Goal: Task Accomplishment & Management: Use online tool/utility

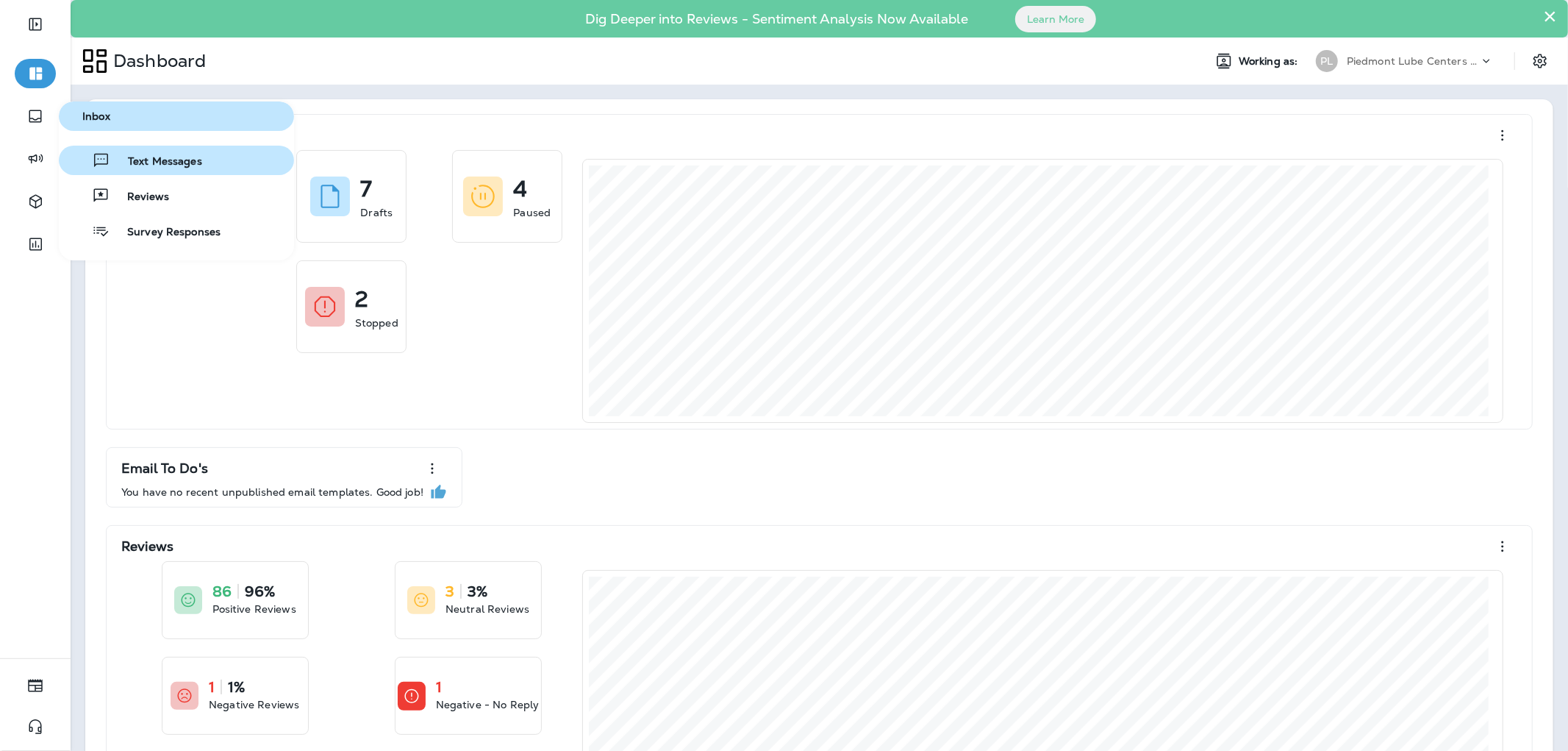
click at [206, 171] on button "Text Messages" at bounding box center [176, 160] width 236 height 30
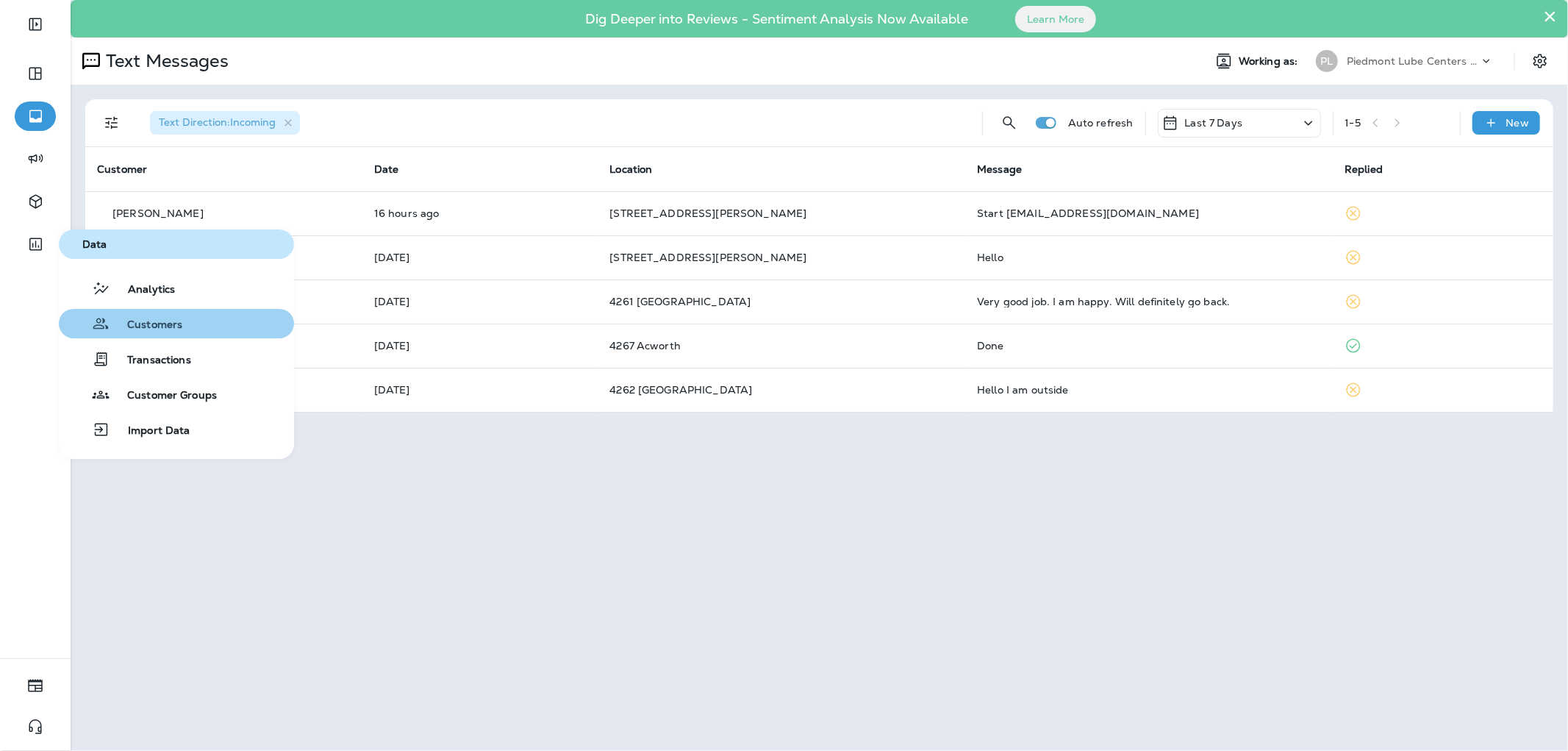
click at [214, 323] on button "Customers" at bounding box center [176, 324] width 236 height 30
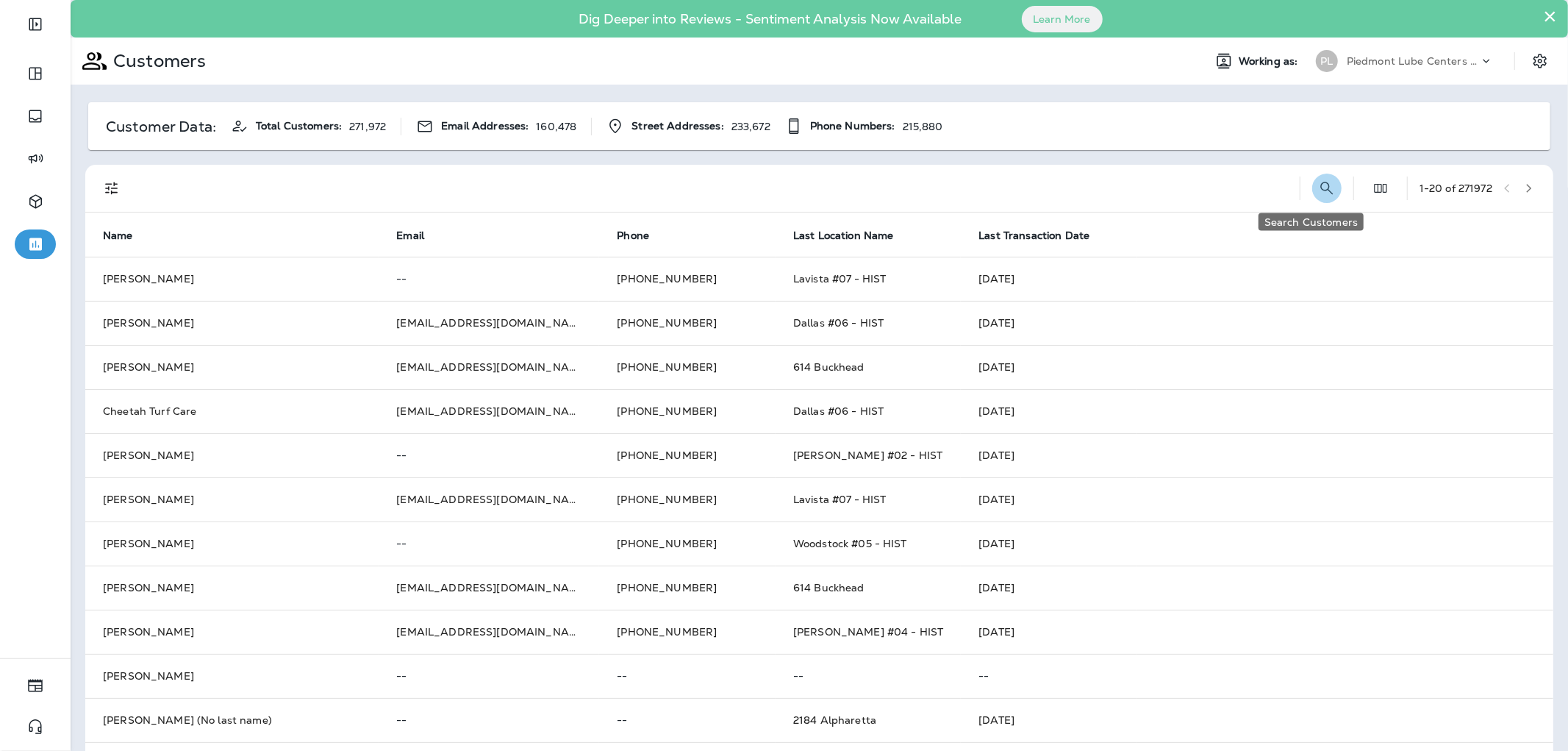
click at [1318, 180] on icon "Search Customers" at bounding box center [1327, 188] width 17 height 17
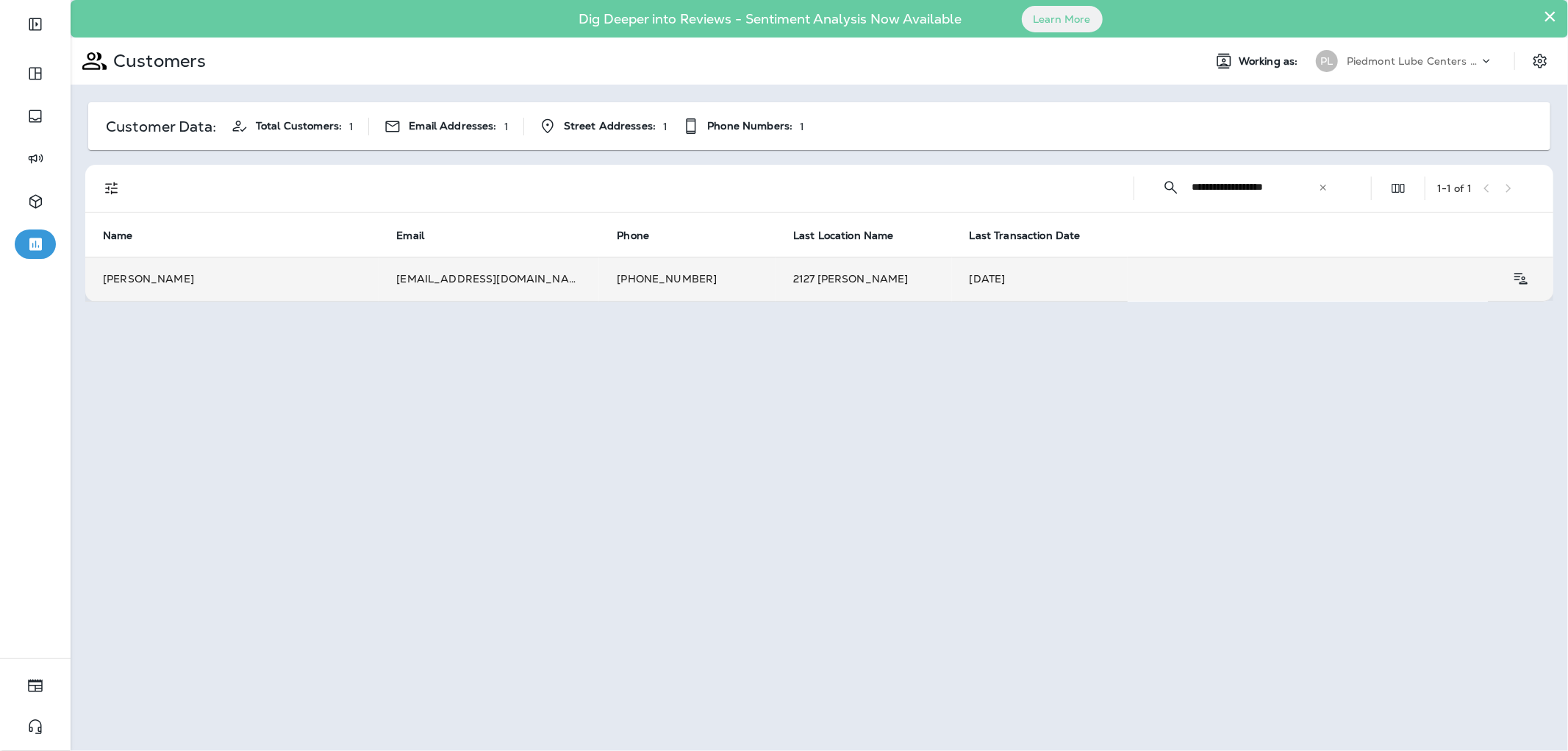
type input "**********"
click at [332, 276] on td "Michael Wheeler" at bounding box center [231, 278] width 293 height 44
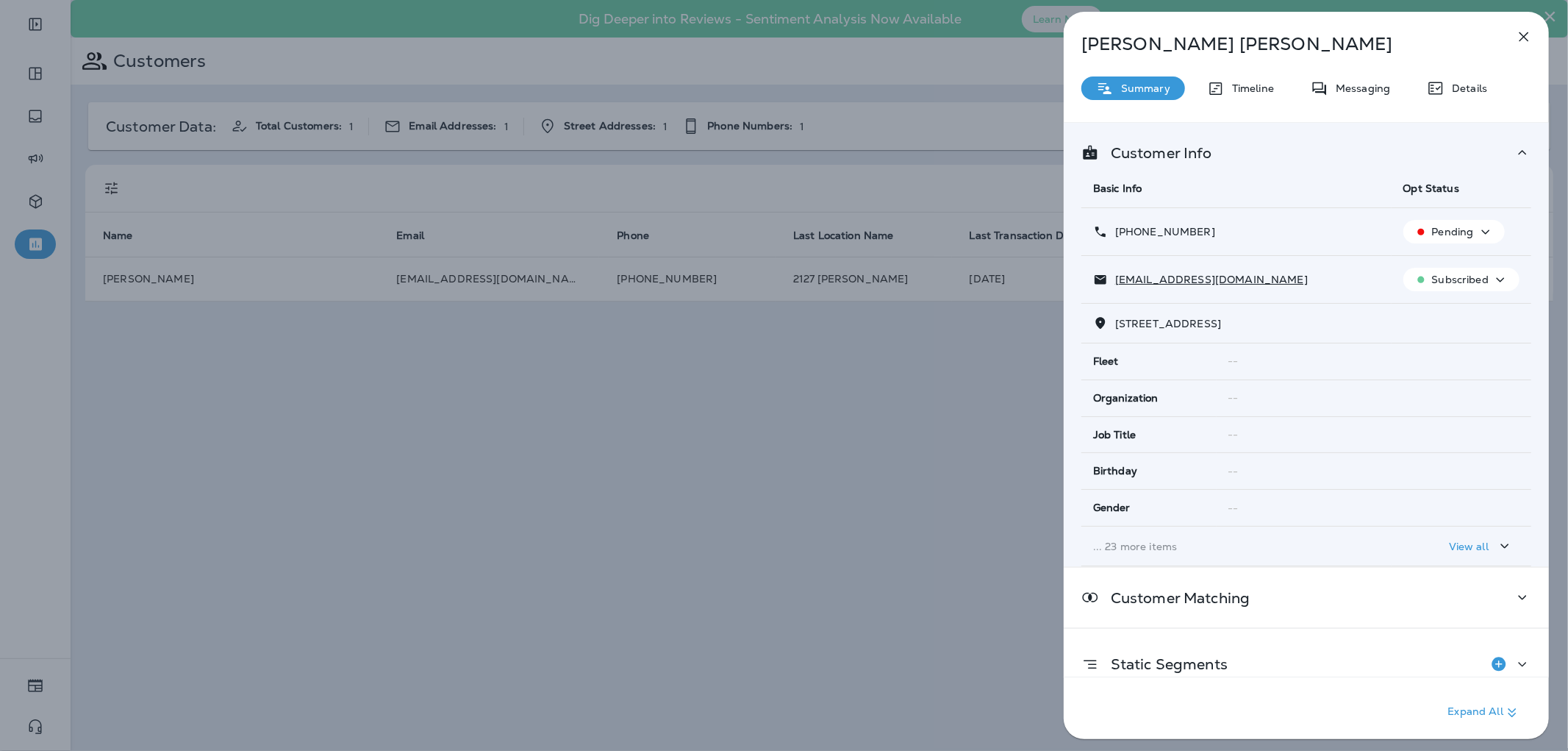
click at [1456, 104] on div "Michael Wheeler Summary Timeline Messaging Details Customer Info Basic Info Opt…" at bounding box center [1306, 380] width 485 height 736
click at [1423, 90] on div "Details" at bounding box center [1456, 88] width 90 height 23
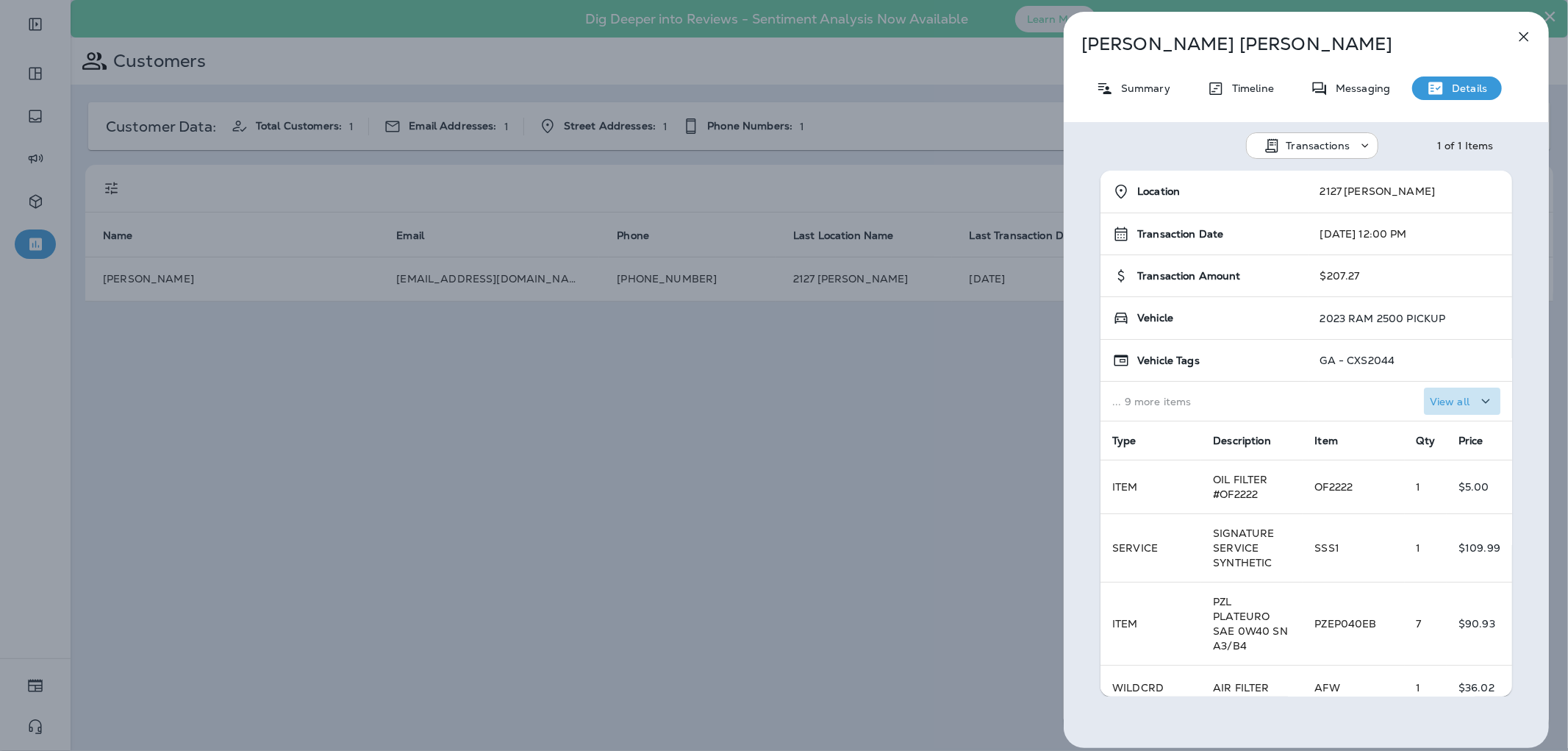
click at [1451, 400] on p "View all" at bounding box center [1450, 401] width 40 height 12
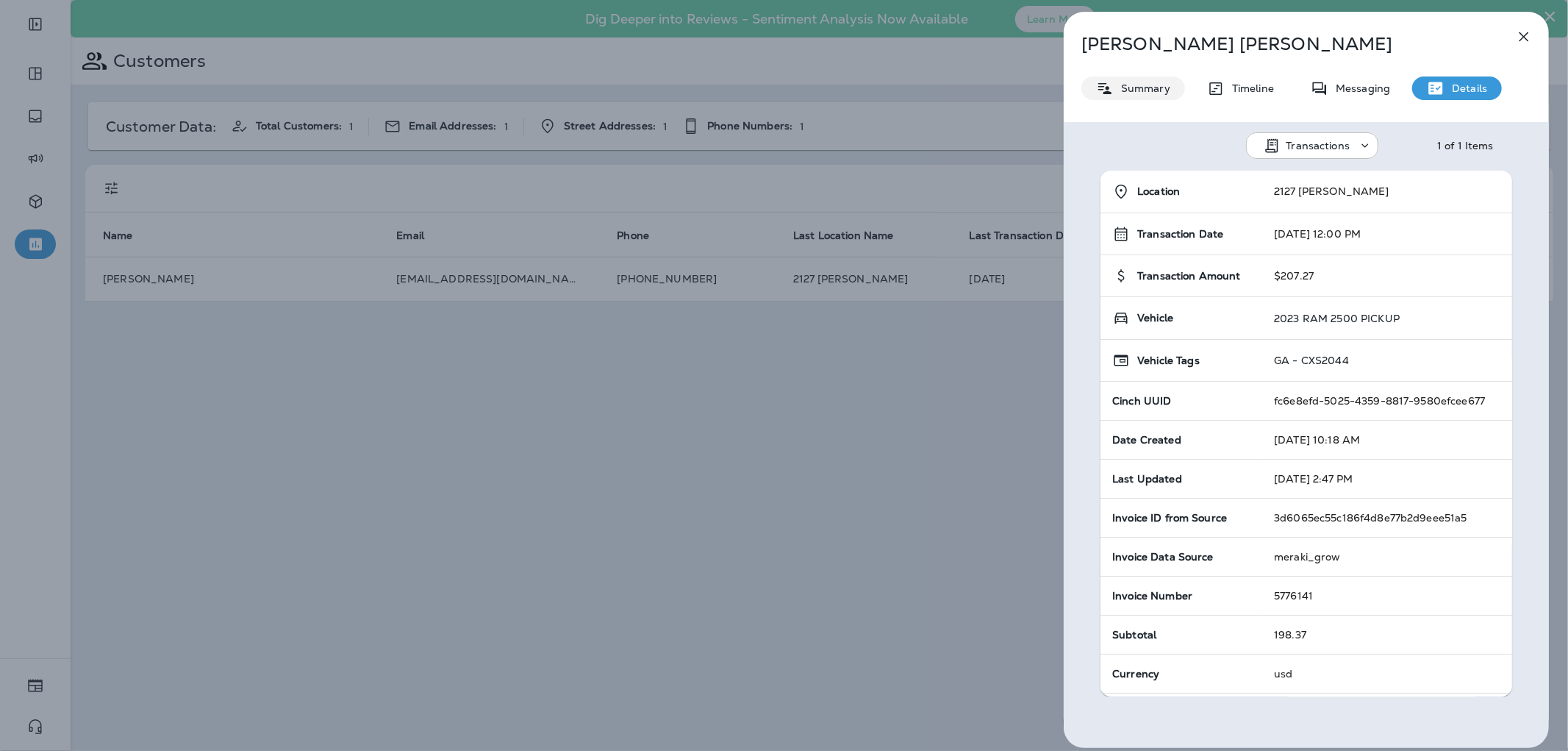
click at [1141, 83] on p "Summary" at bounding box center [1141, 88] width 56 height 12
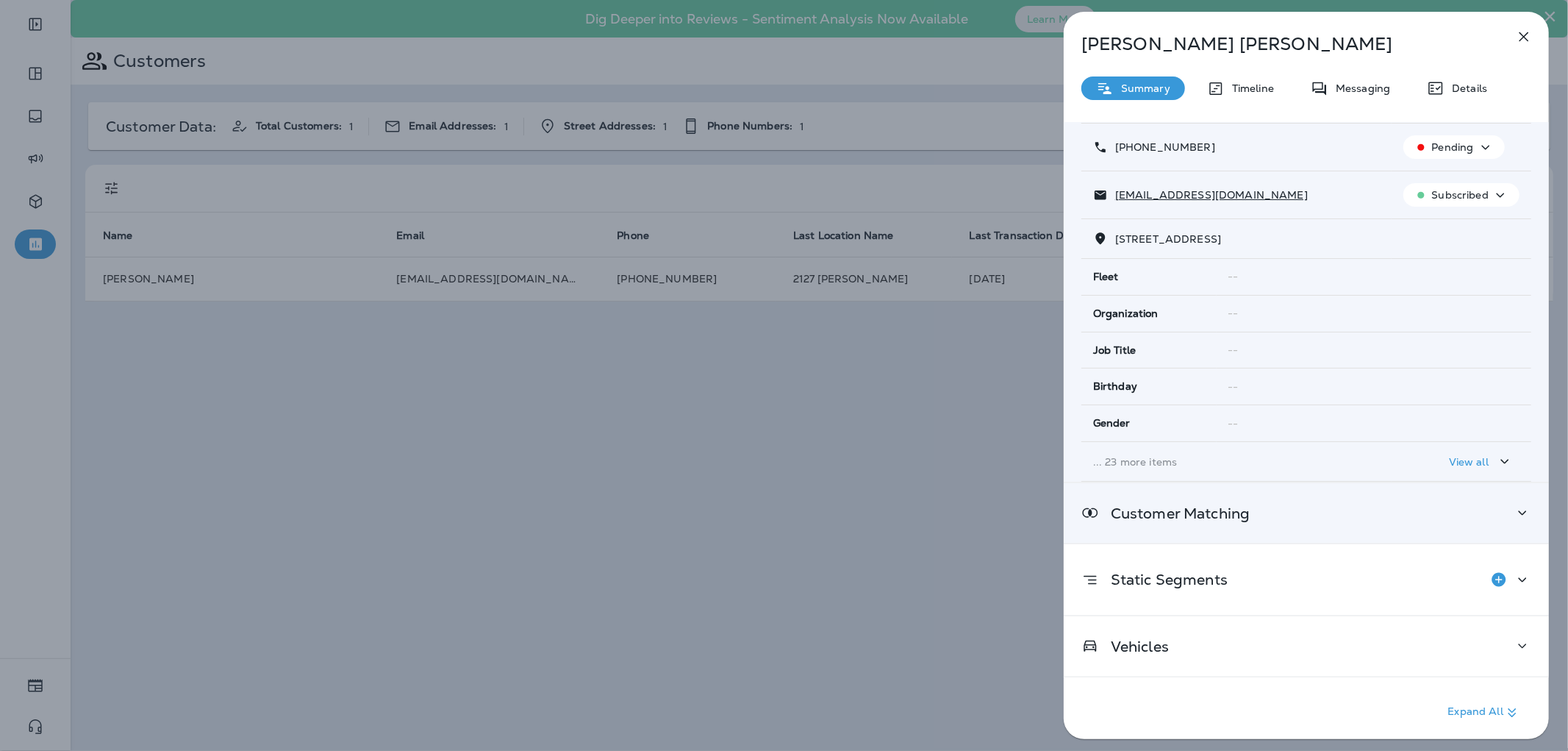
scroll to position [85, 0]
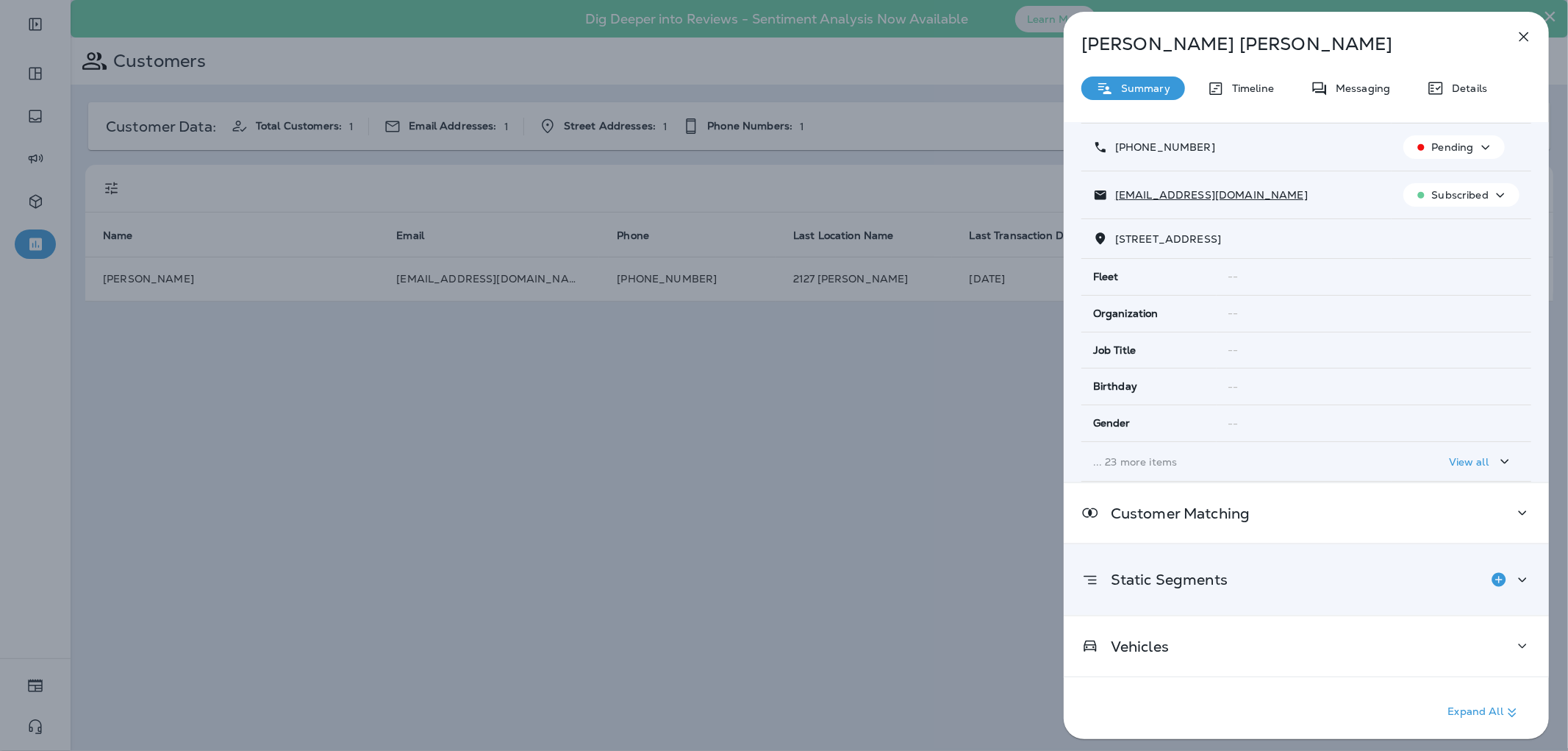
click at [1232, 574] on div "Static Segments" at bounding box center [1306, 580] width 450 height 30
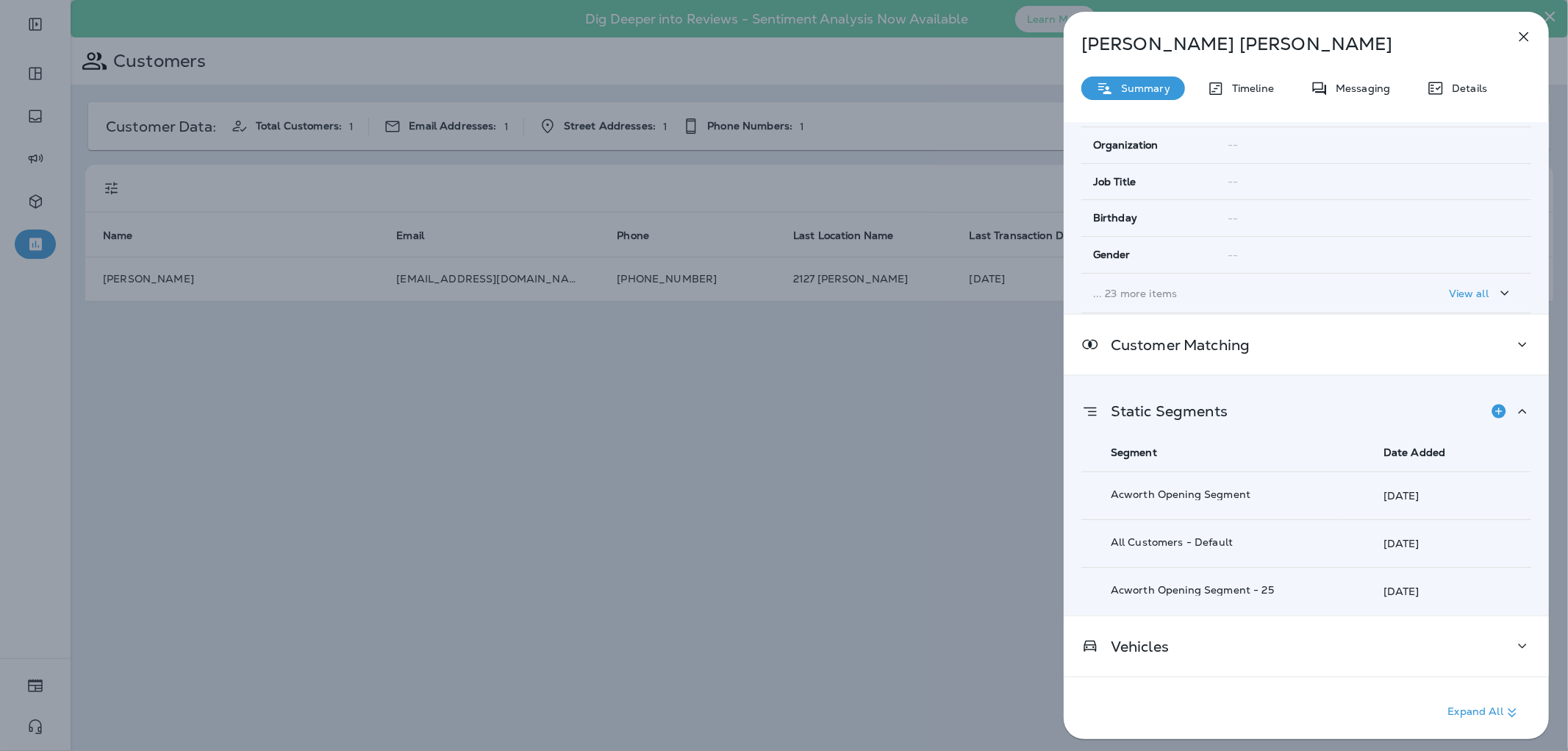
click at [1239, 409] on div "Static Segments" at bounding box center [1306, 411] width 450 height 30
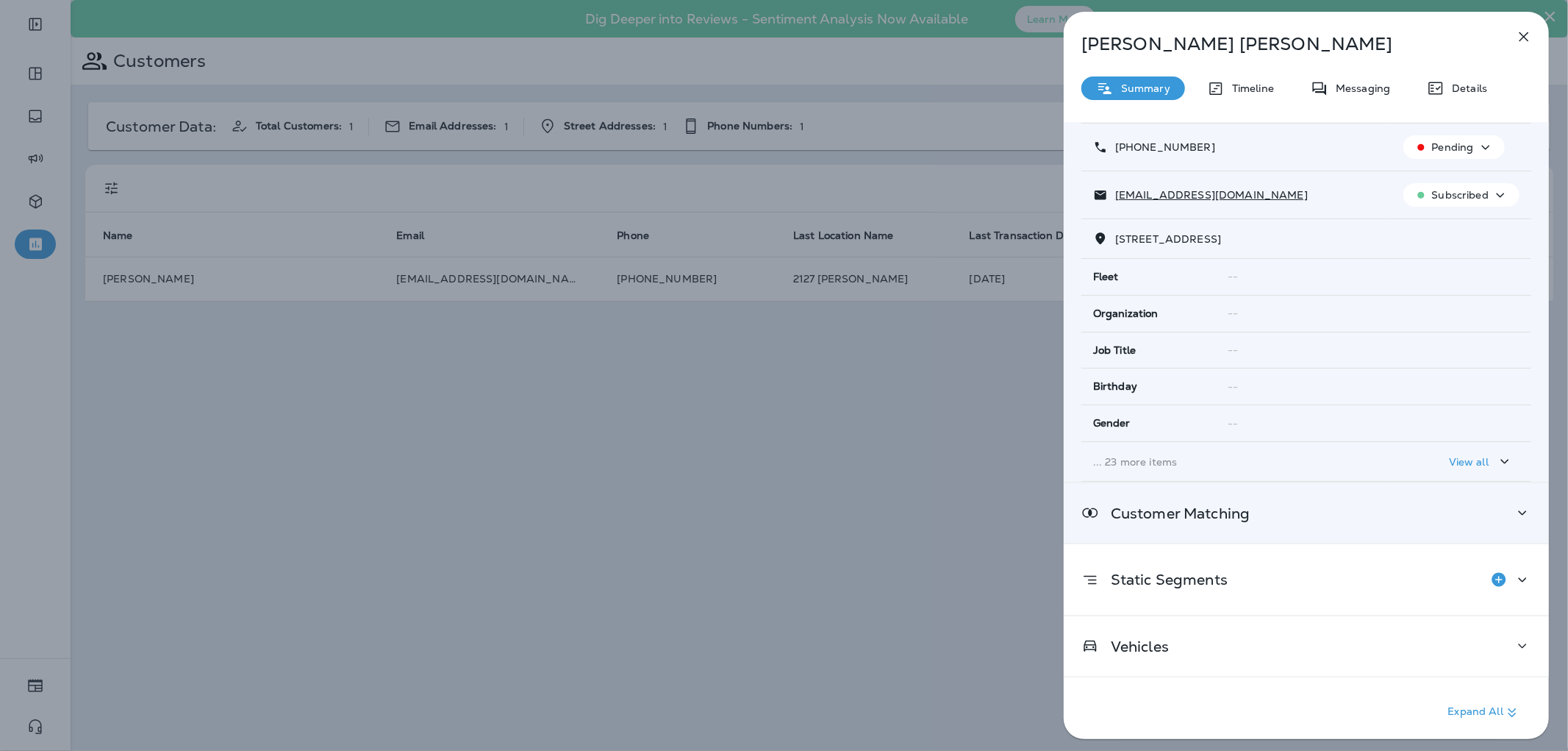
click at [1199, 498] on div "Customer Matching" at bounding box center [1306, 513] width 485 height 60
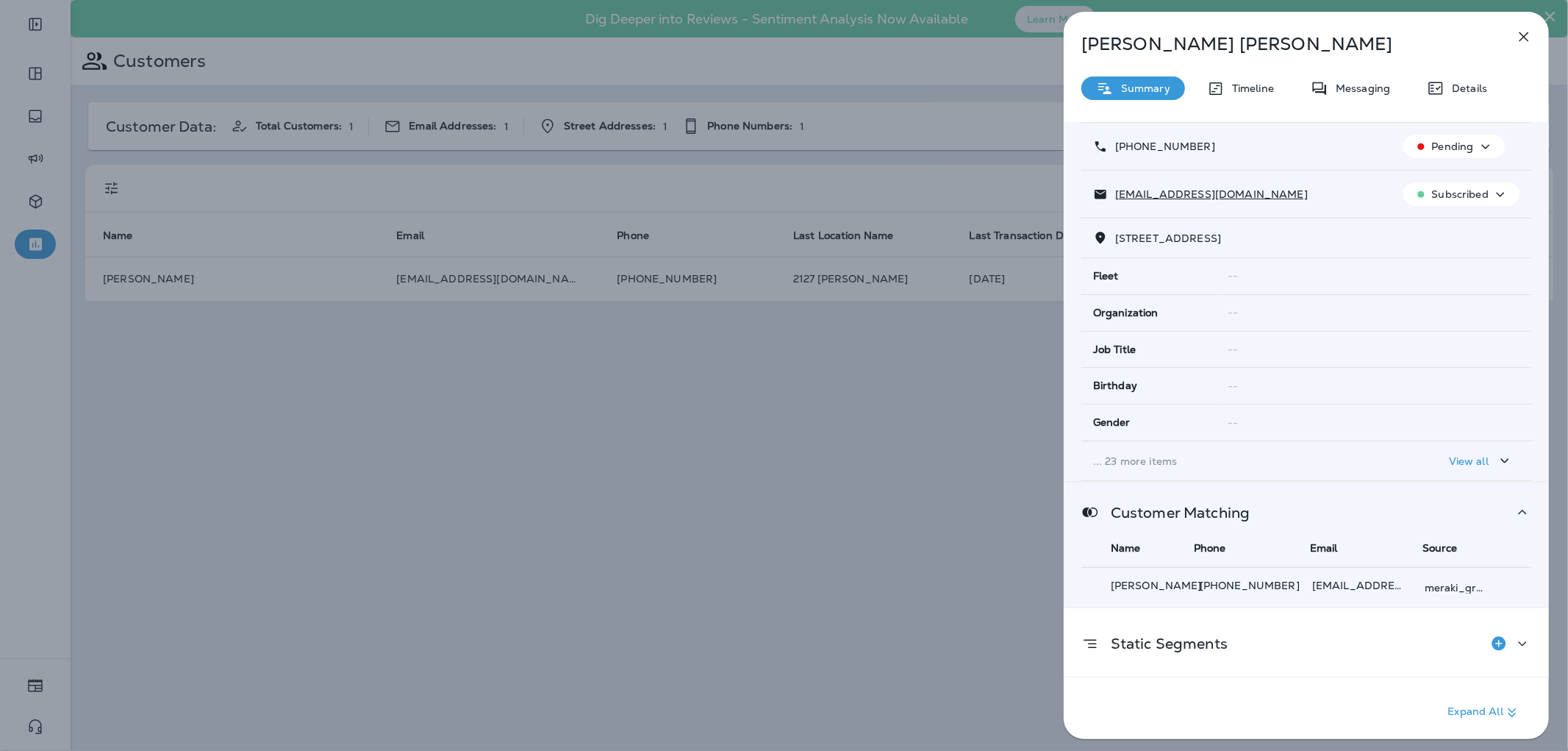
scroll to position [150, 0]
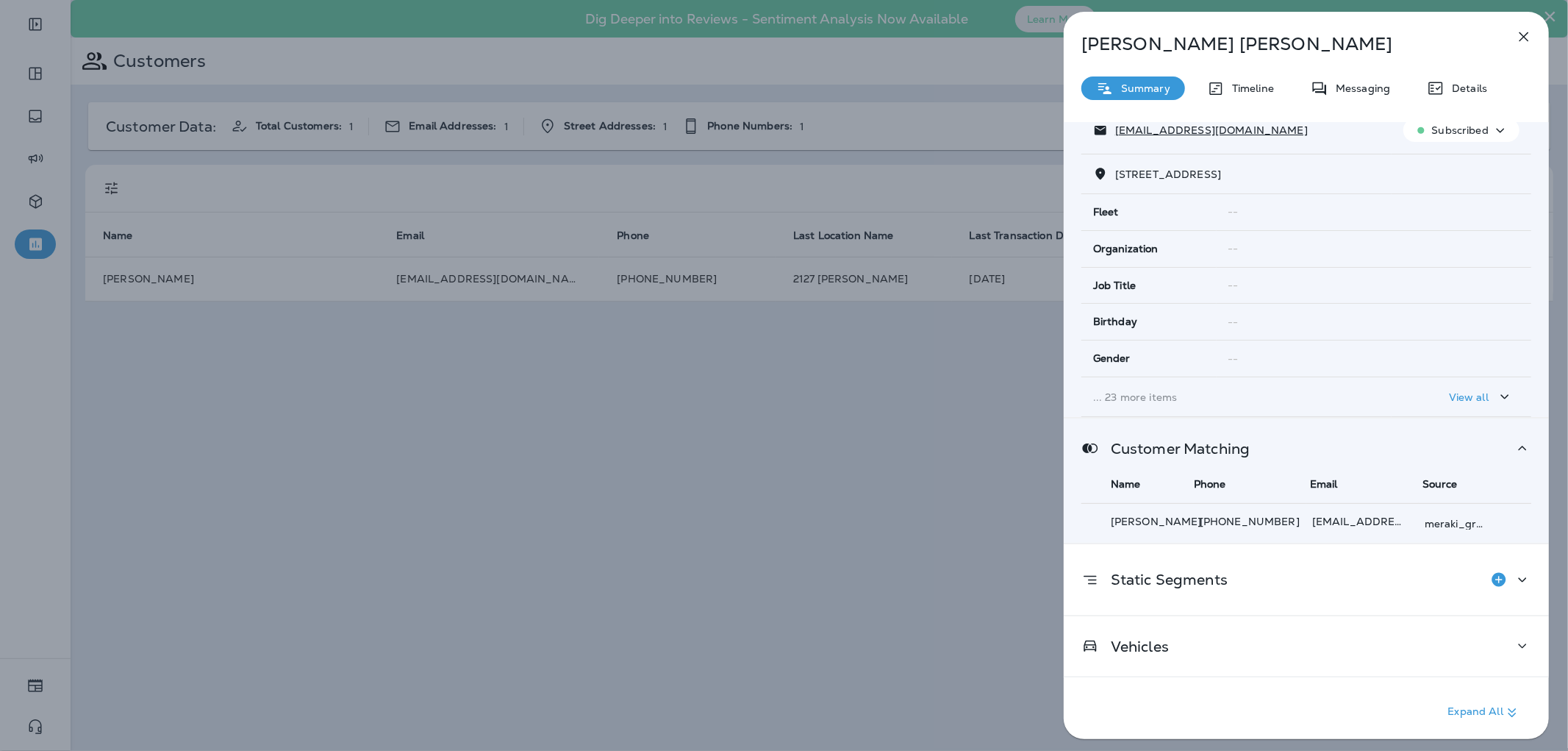
click at [1284, 453] on div "Customer Matching" at bounding box center [1306, 448] width 450 height 18
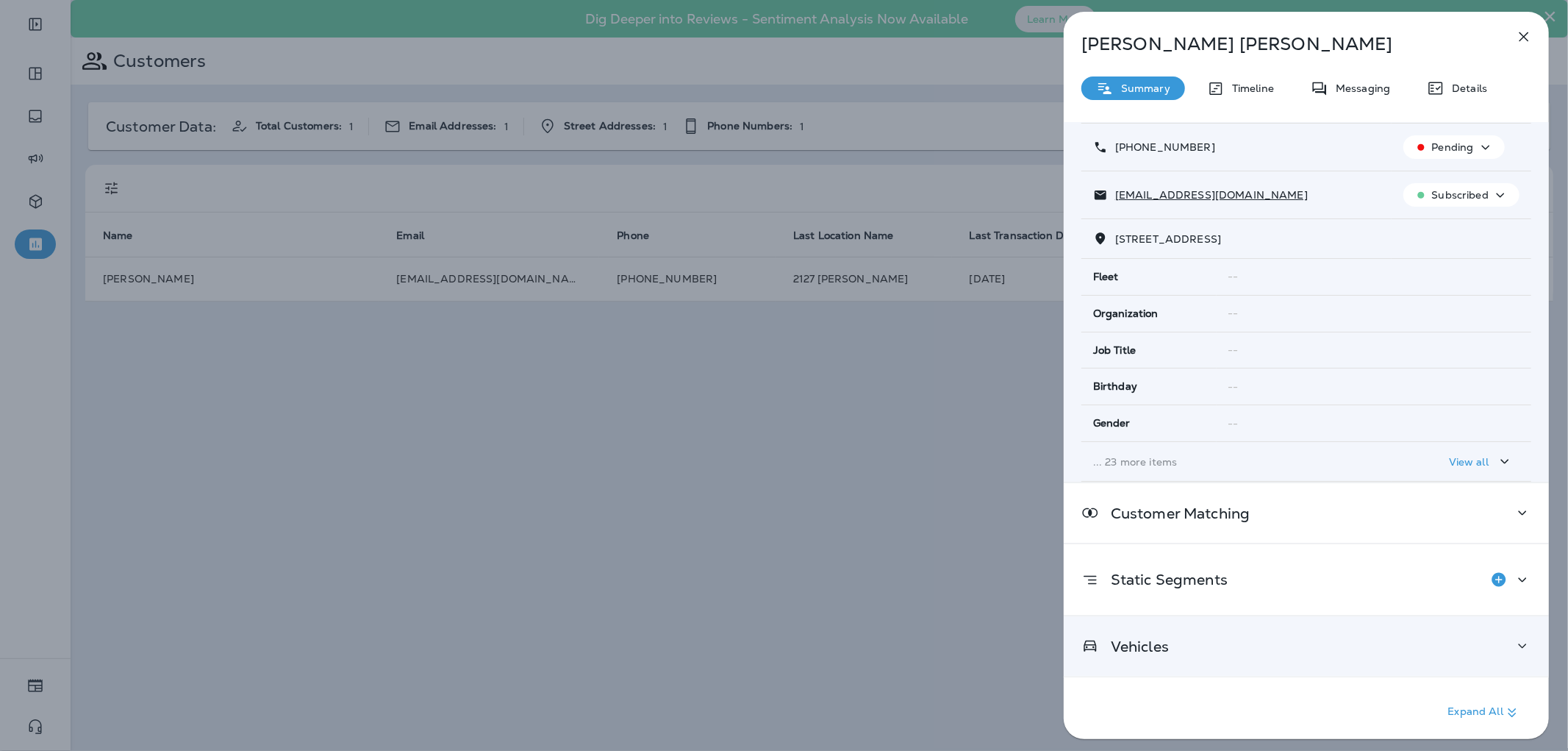
click at [1199, 657] on div "Vehicles" at bounding box center [1306, 646] width 485 height 60
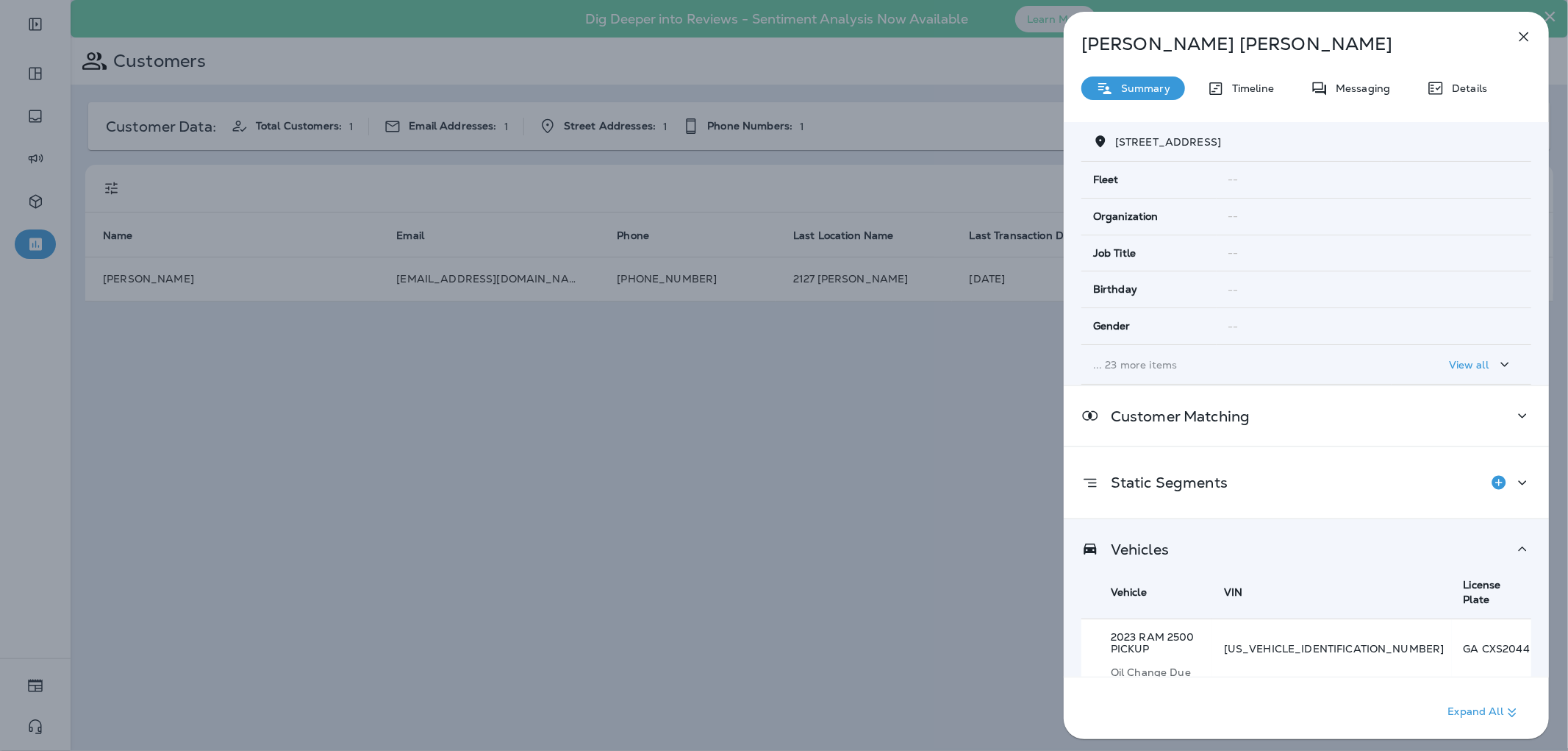
click at [1333, 643] on p "3C6UR5HJ2PG502653" at bounding box center [1334, 648] width 221 height 12
copy p "3C6UR5HJ2PG502653"
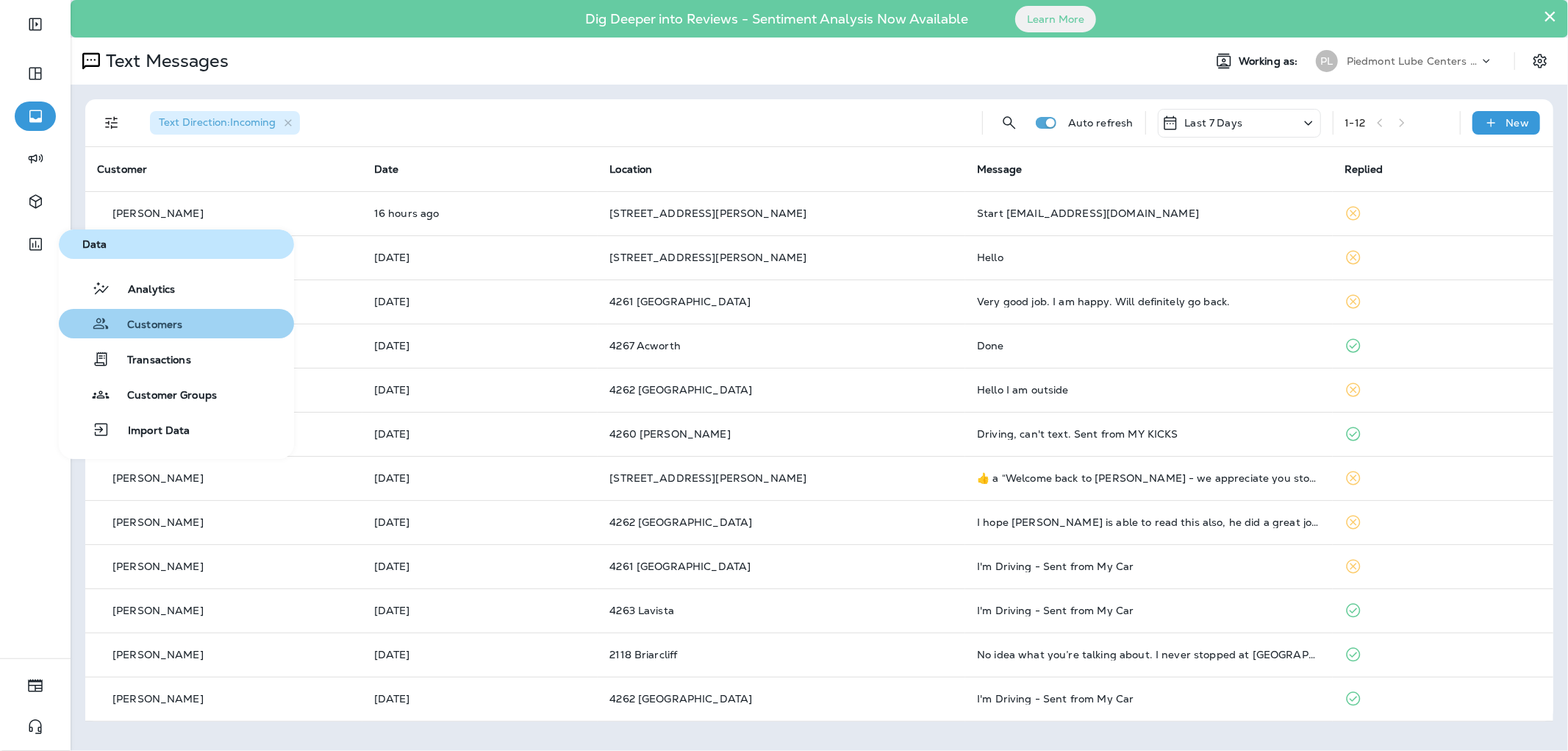
click at [148, 329] on span "Customers" at bounding box center [146, 325] width 73 height 14
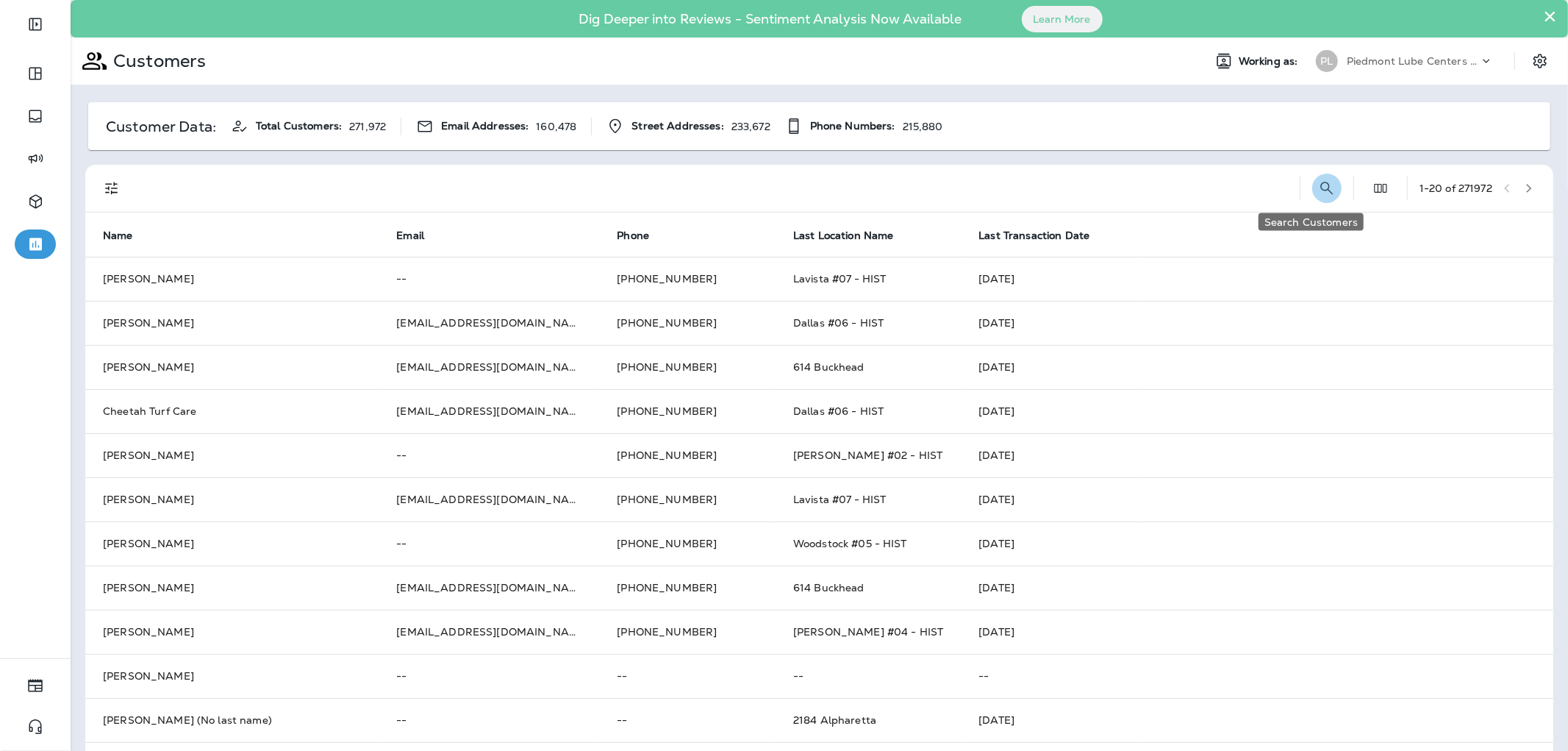
click at [1318, 184] on icon "Search Customers" at bounding box center [1327, 188] width 17 height 17
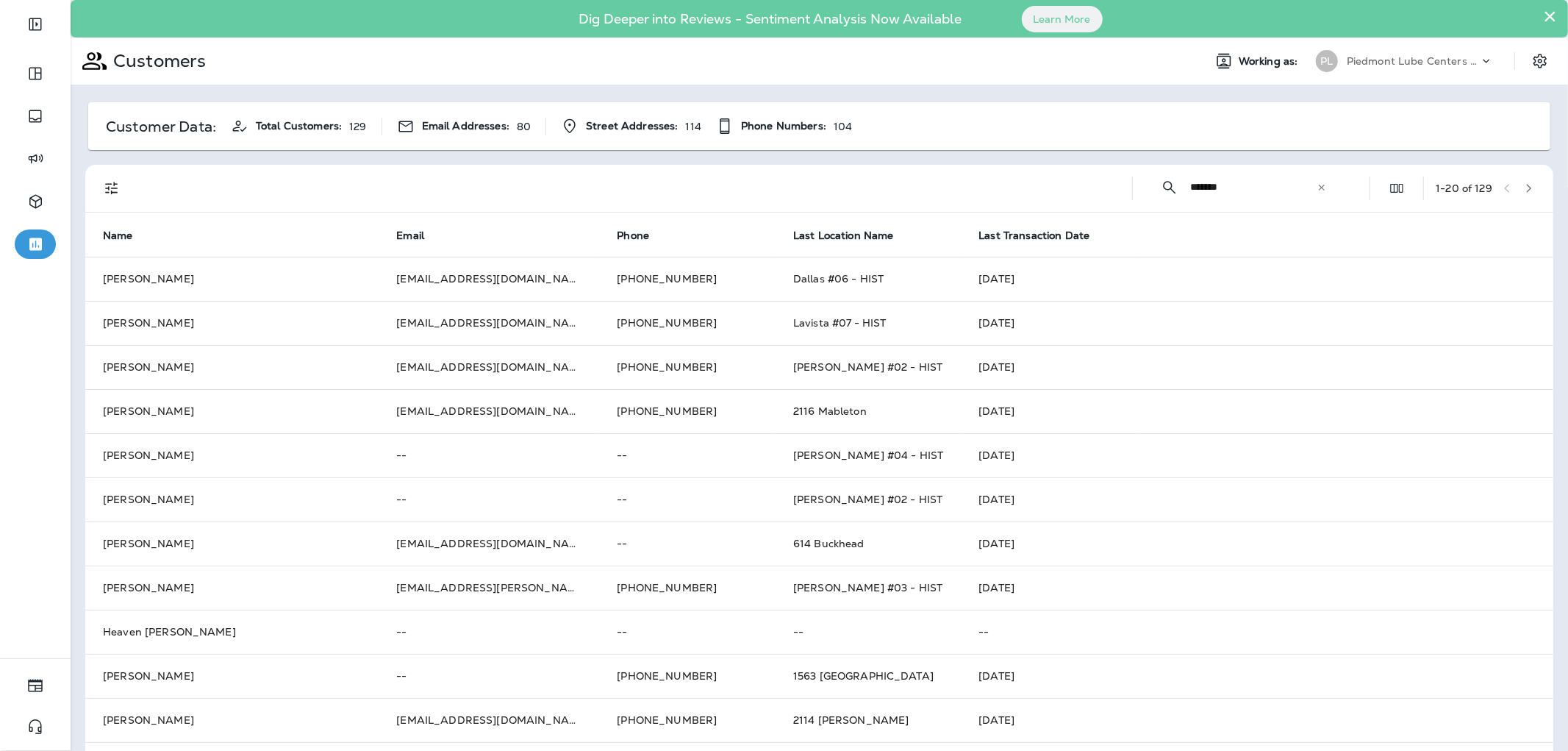
type input "*******"
